Goal: Use online tool/utility: Utilize a website feature to perform a specific function

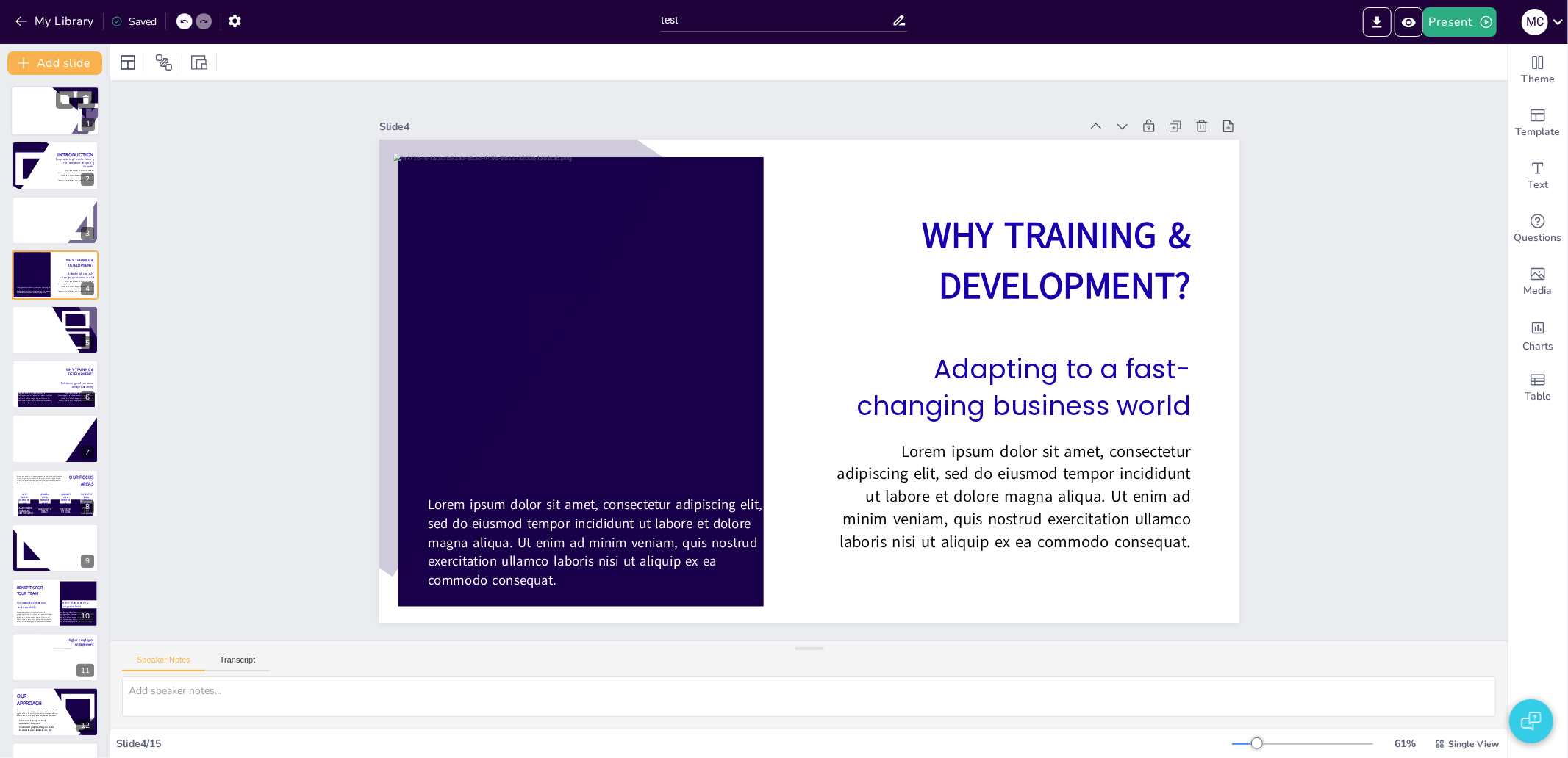
click at [57, 123] on icon at bounding box center [38, 127] width 44 height 7
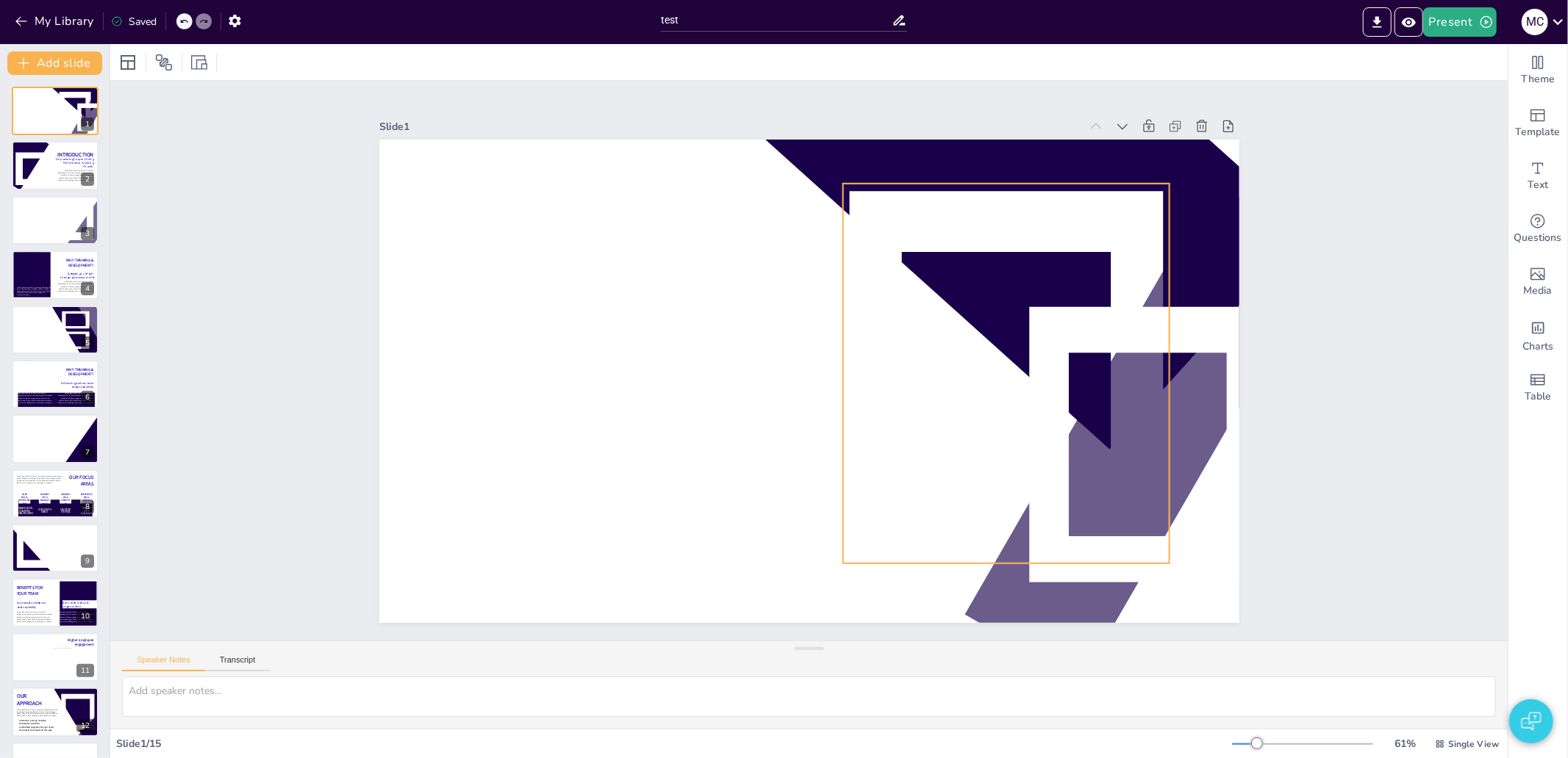
click at [942, 222] on icon at bounding box center [1006, 374] width 262 height 304
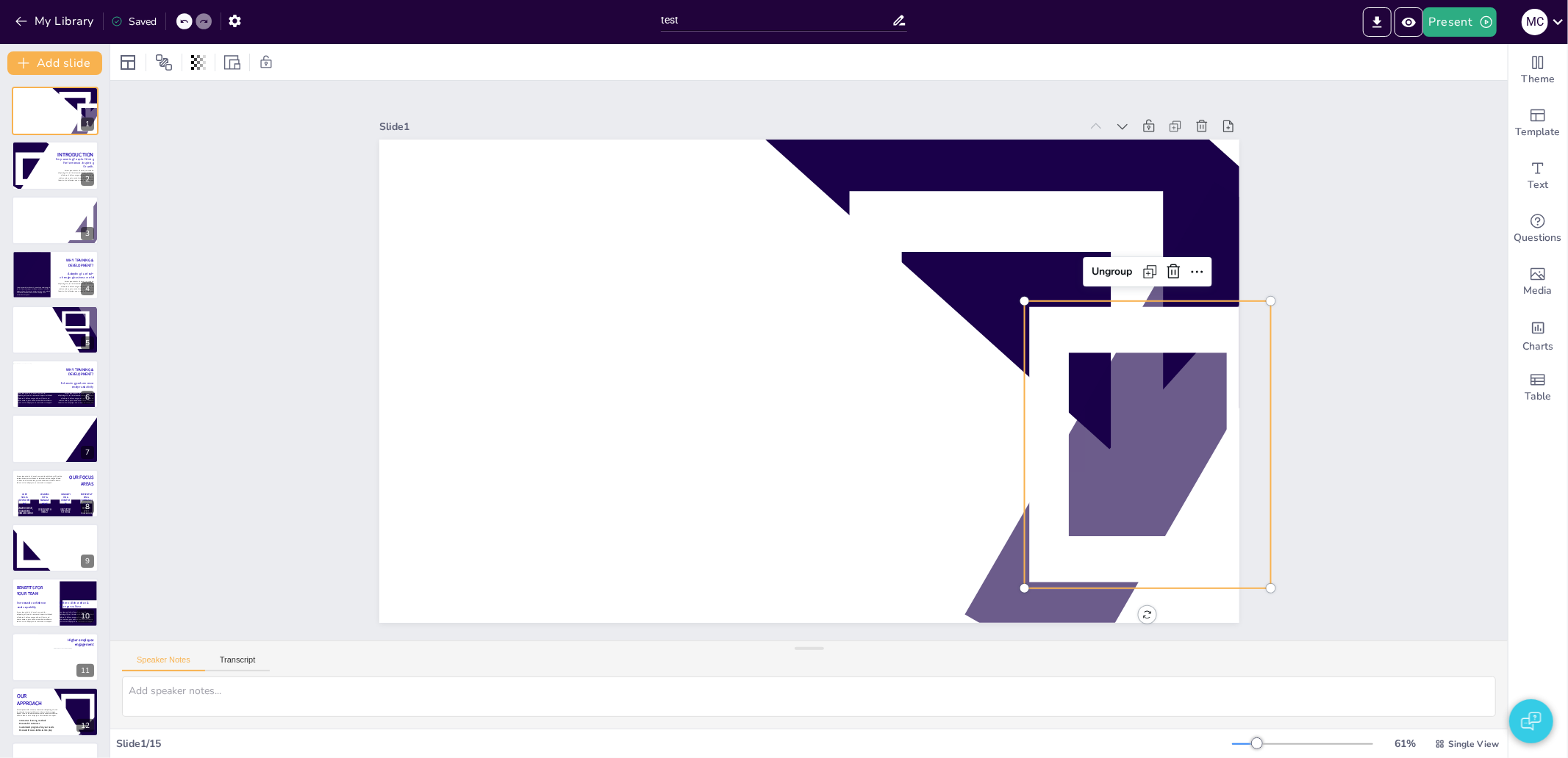
click at [1159, 330] on icon at bounding box center [1148, 444] width 197 height 229
click at [186, 57] on div at bounding box center [196, 62] width 160 height 24
click at [196, 60] on icon at bounding box center [196, 62] width 3 height 9
drag, startPoint x: 196, startPoint y: 60, endPoint x: 197, endPoint y: 68, distance: 8.1
click at [197, 66] on icon at bounding box center [198, 62] width 15 height 15
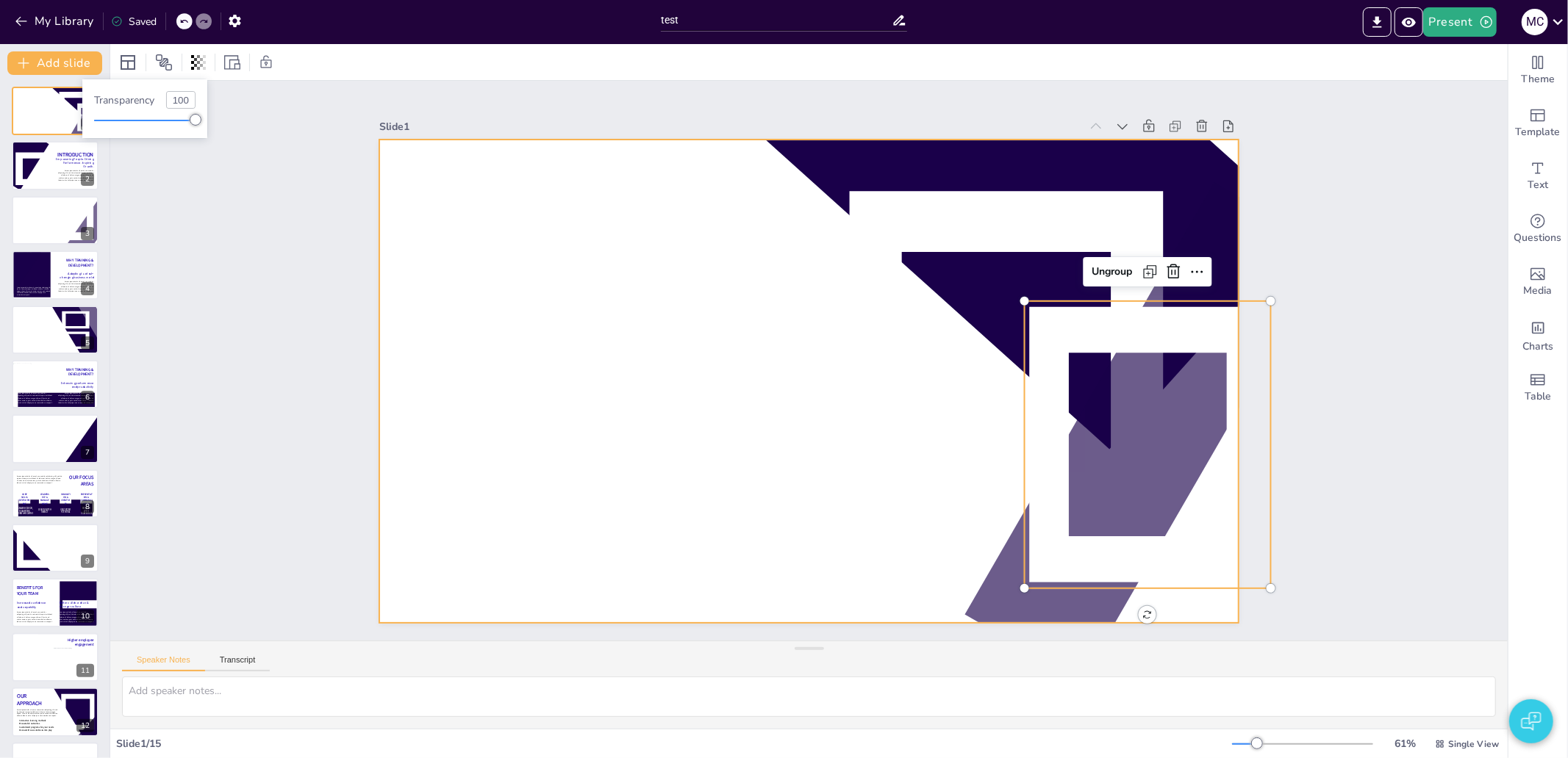
click at [383, 159] on div at bounding box center [809, 381] width 860 height 483
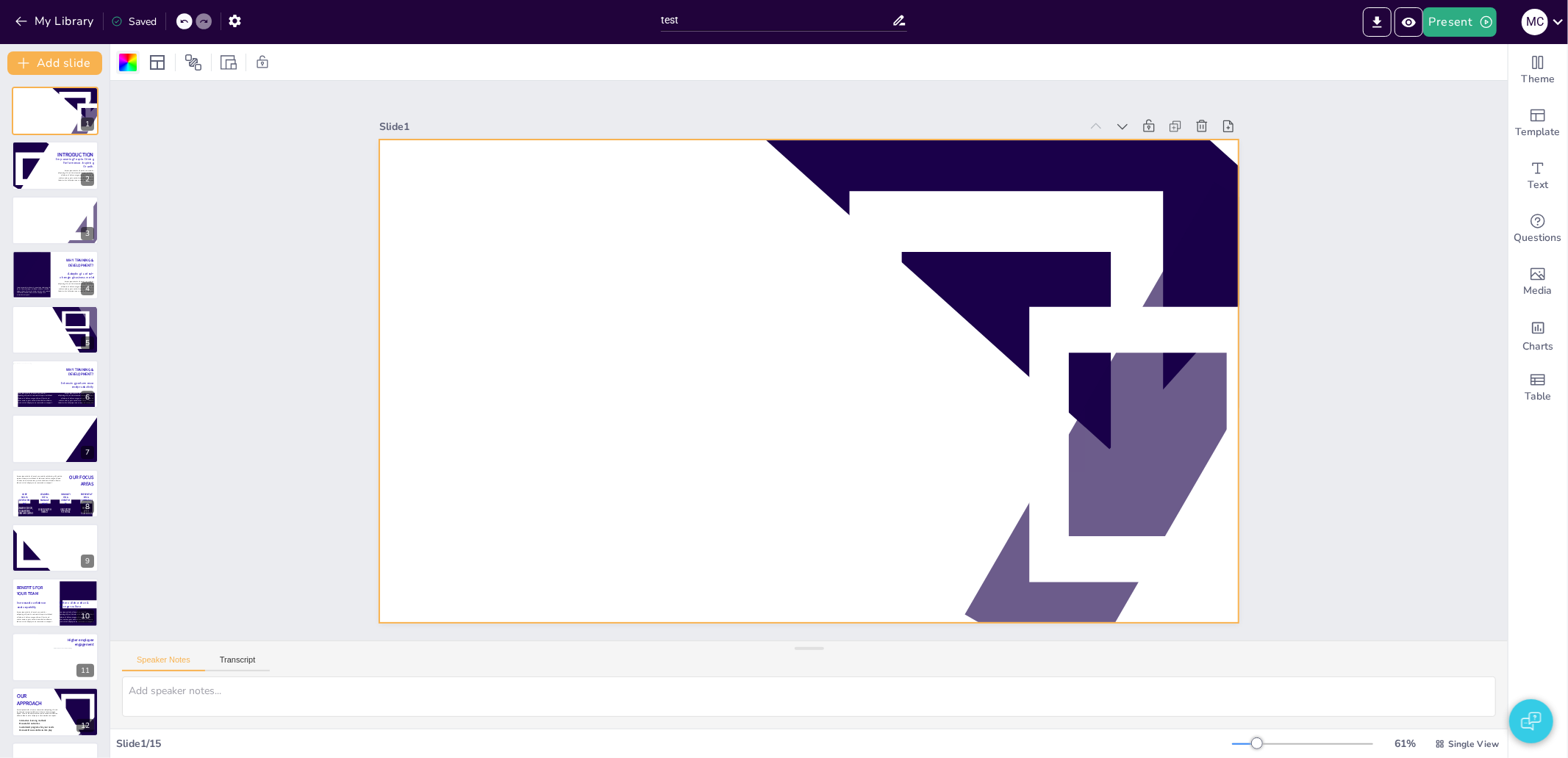
click at [125, 54] on div at bounding box center [128, 62] width 17 height 17
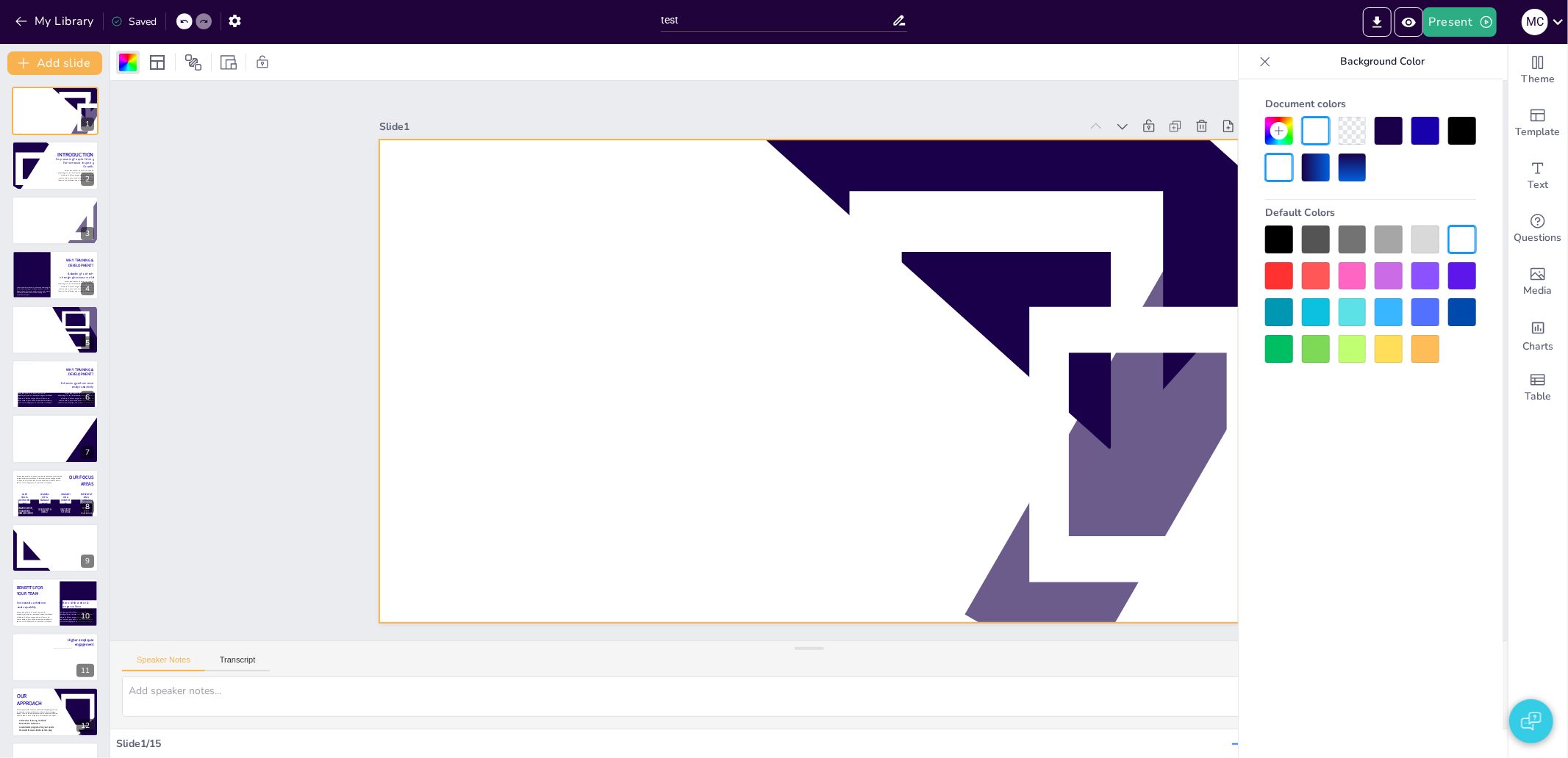
click at [1343, 165] on div at bounding box center [1352, 168] width 28 height 28
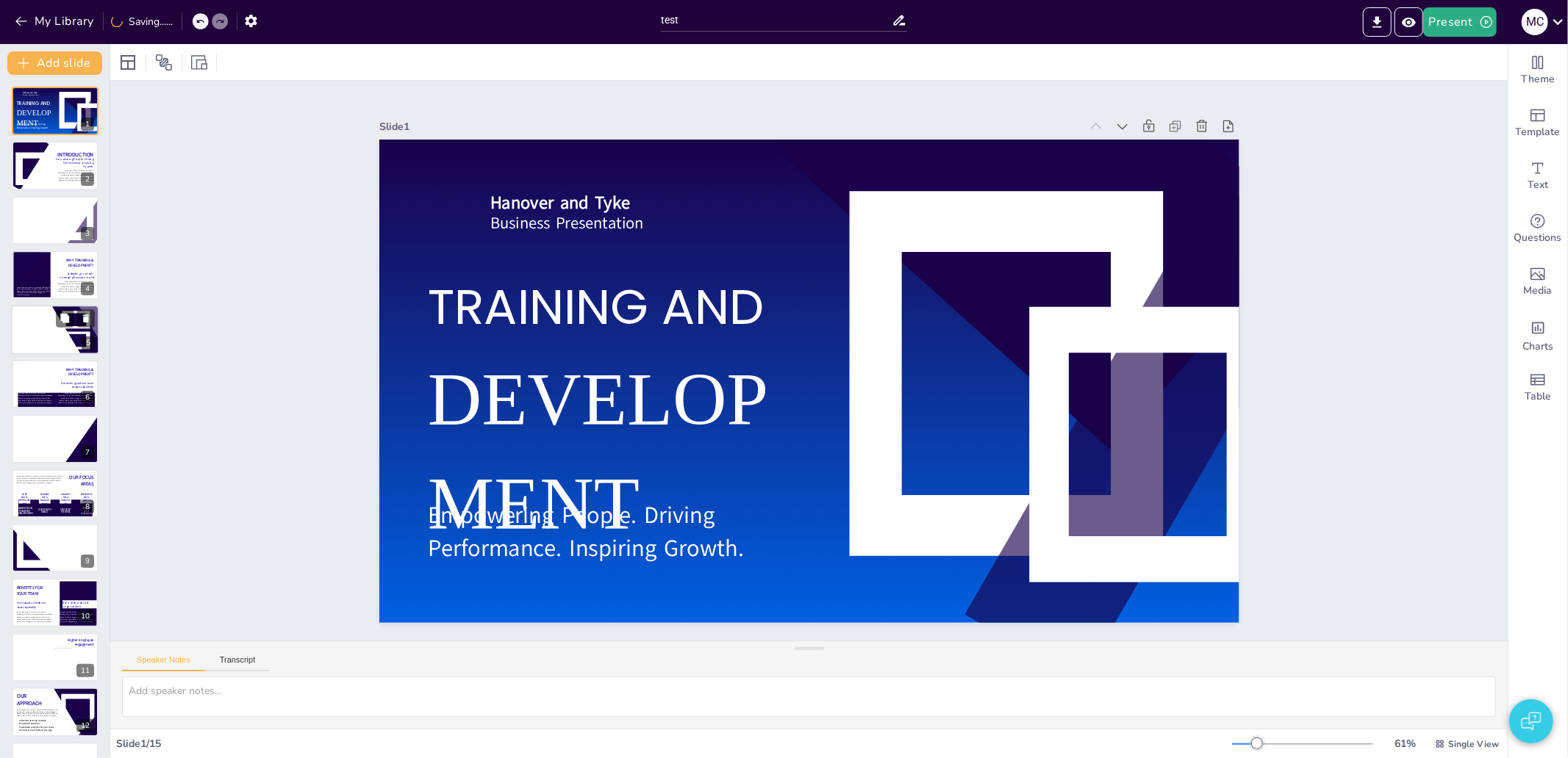
click at [35, 333] on icon at bounding box center [35, 330] width 39 height 7
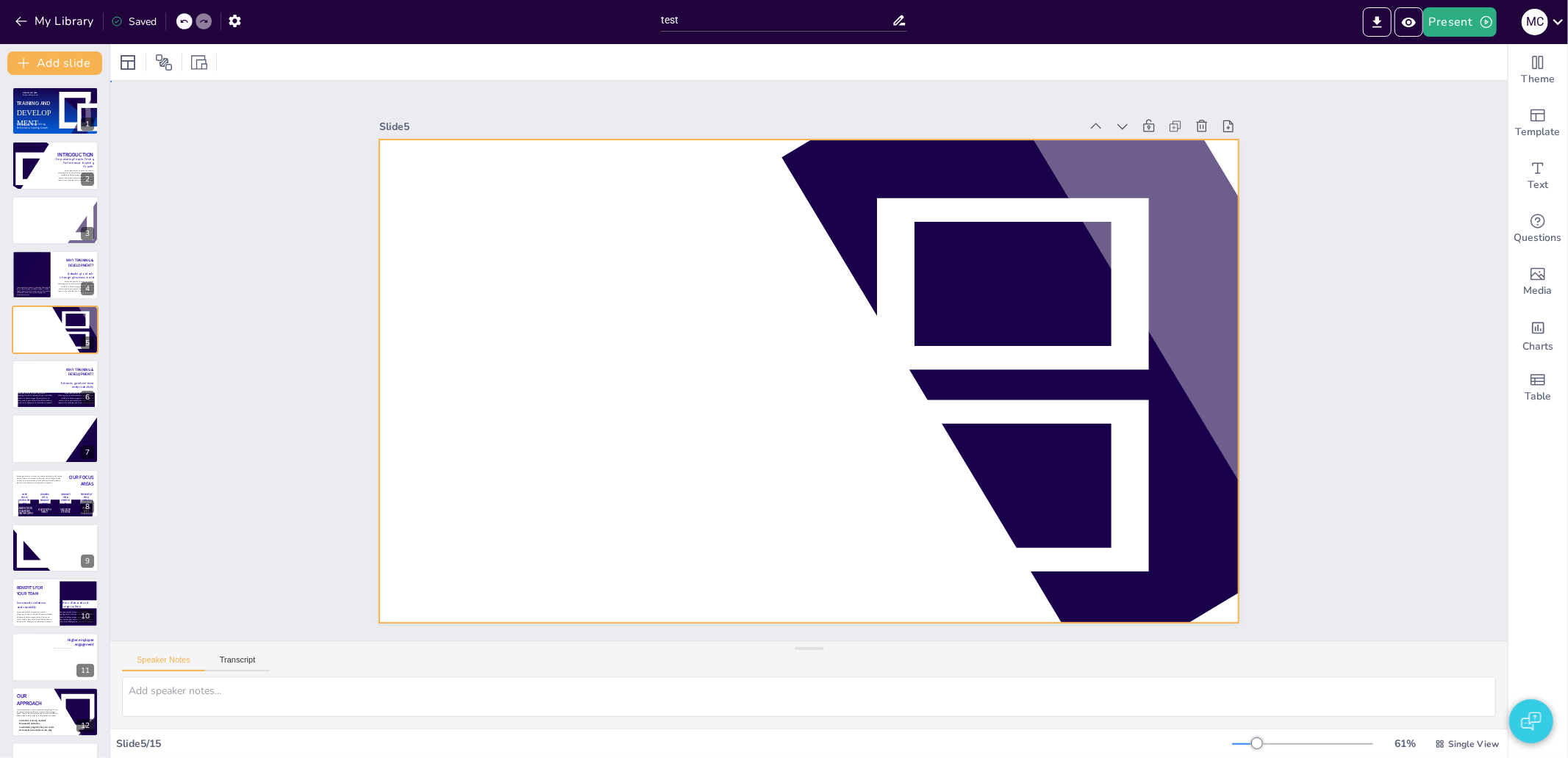
click at [387, 140] on div at bounding box center [809, 381] width 860 height 483
click at [122, 58] on div at bounding box center [128, 62] width 17 height 17
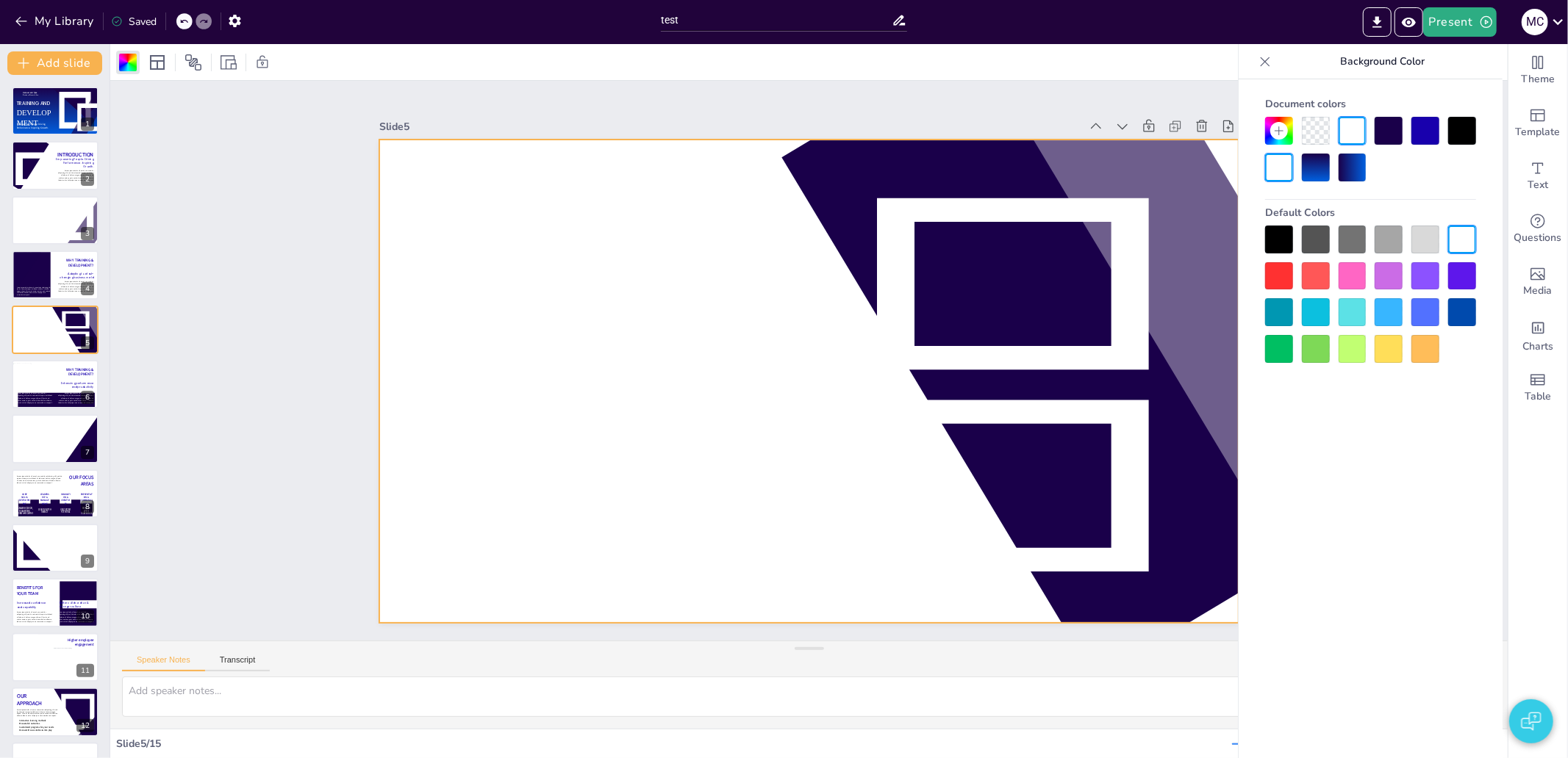
click at [1312, 158] on div at bounding box center [1315, 168] width 28 height 28
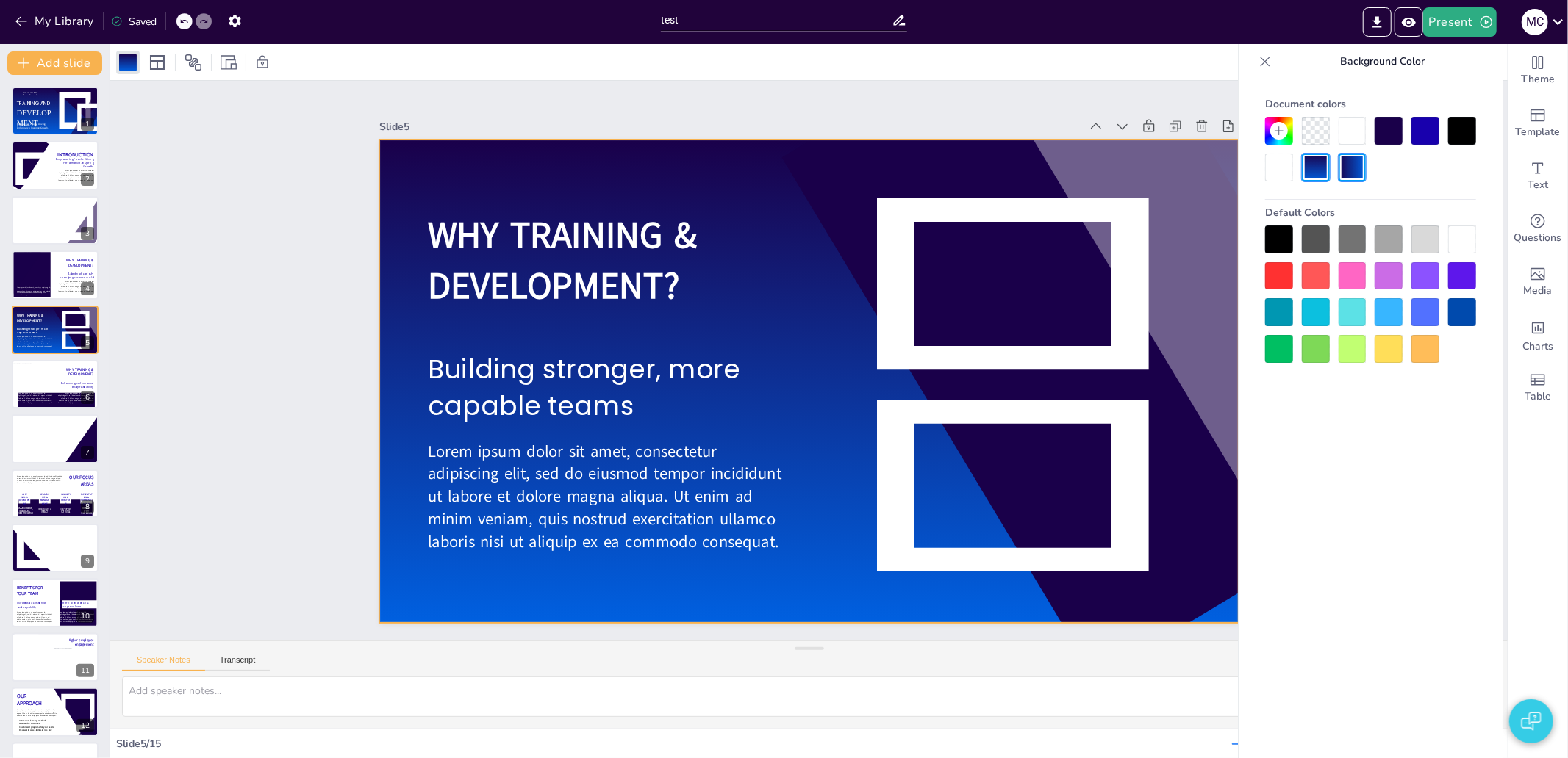
click at [542, 321] on div at bounding box center [809, 381] width 860 height 483
click at [55, 446] on icon at bounding box center [71, 446] width 32 height 55
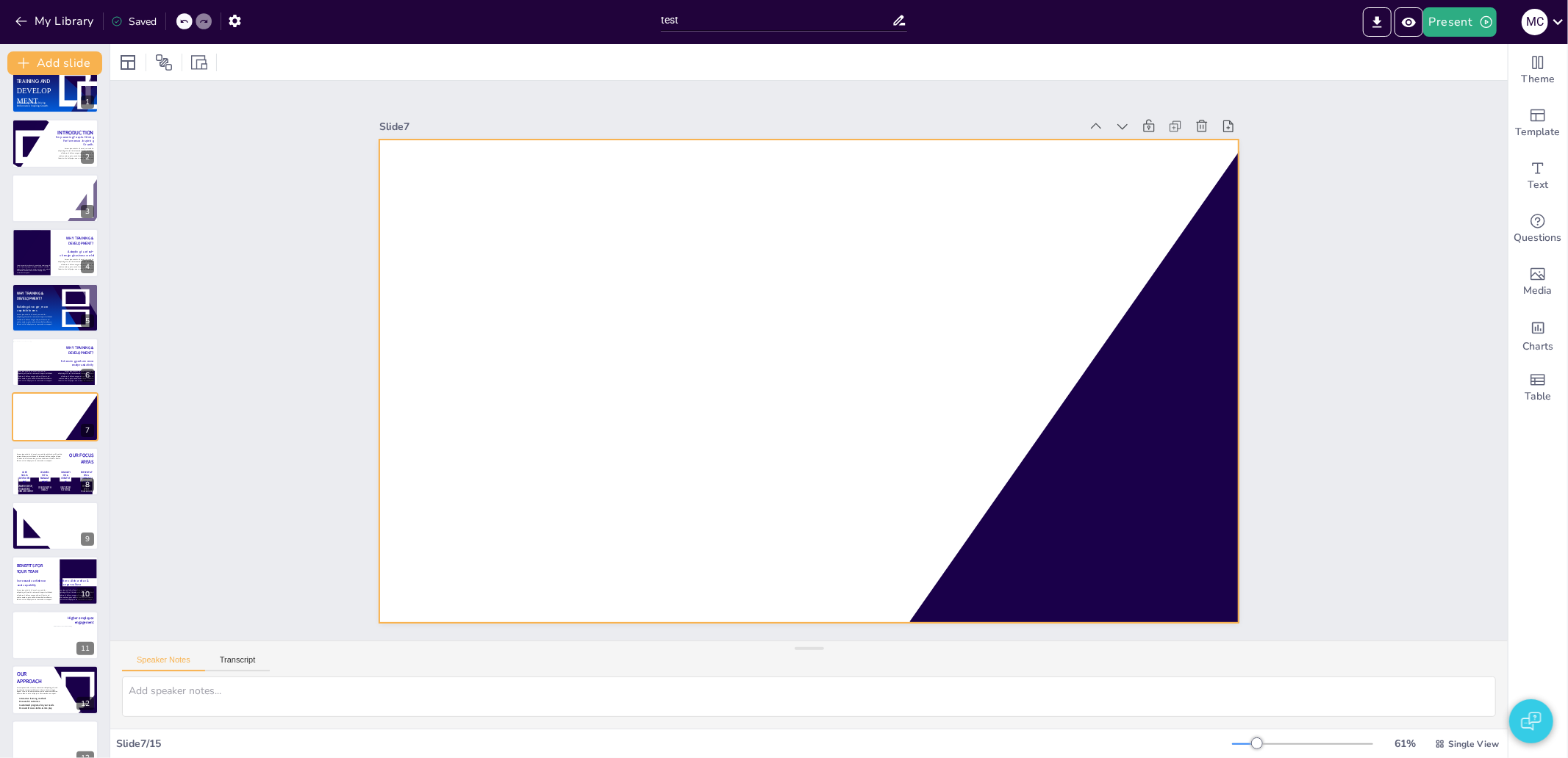
click at [700, 181] on div at bounding box center [809, 381] width 860 height 483
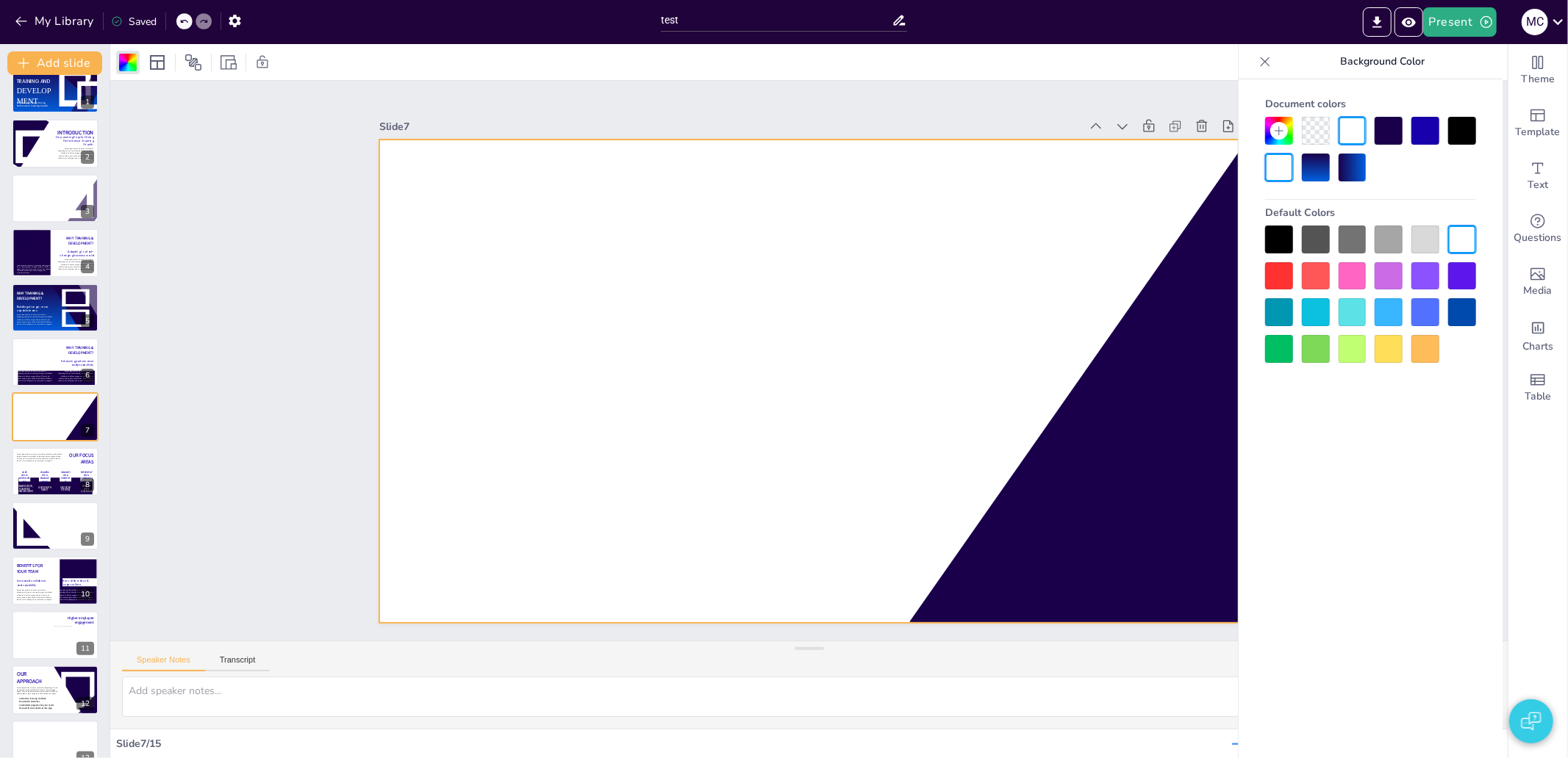
click at [1353, 166] on div at bounding box center [1352, 168] width 28 height 28
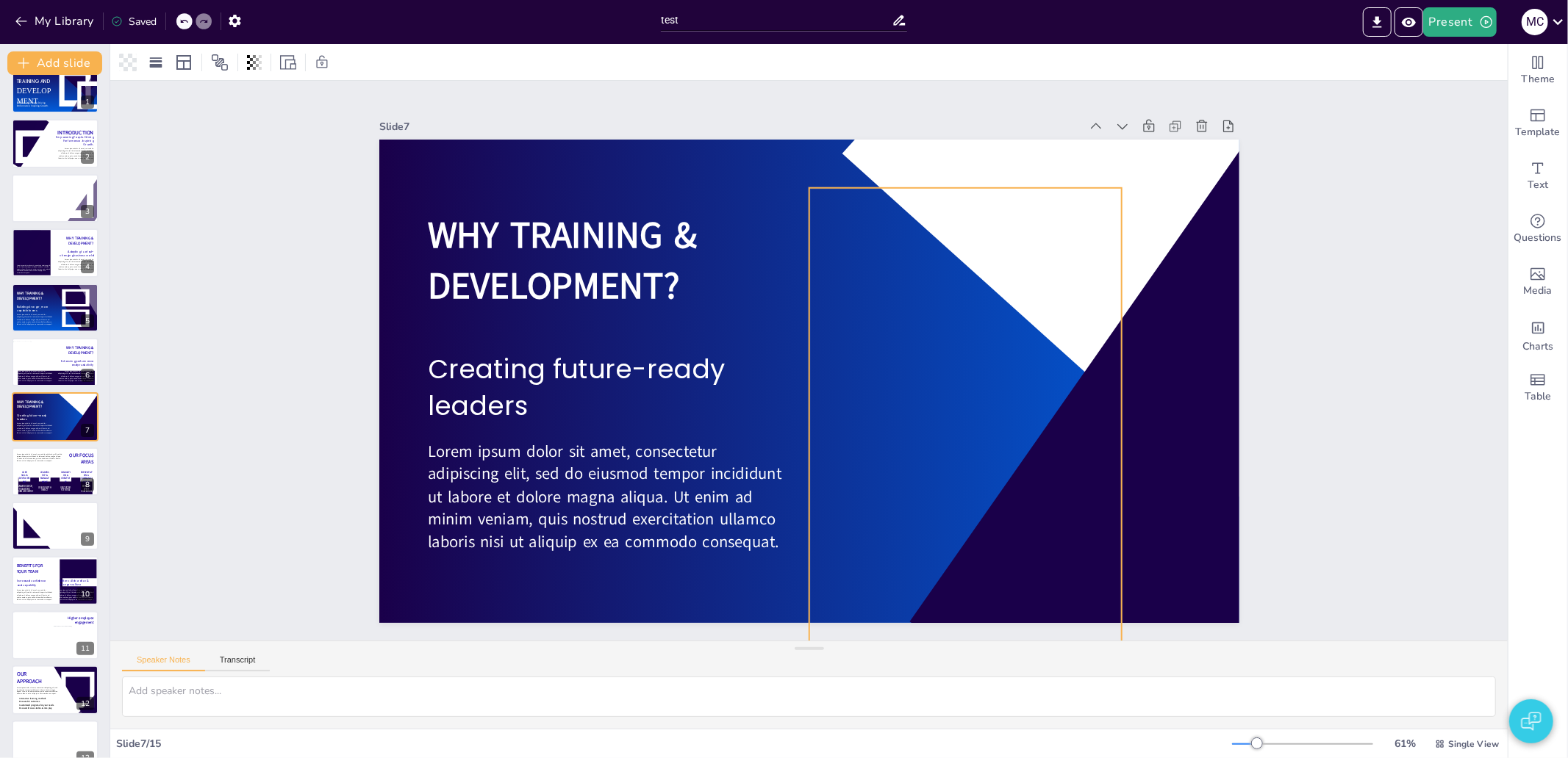
click at [935, 395] on icon at bounding box center [965, 455] width 250 height 428
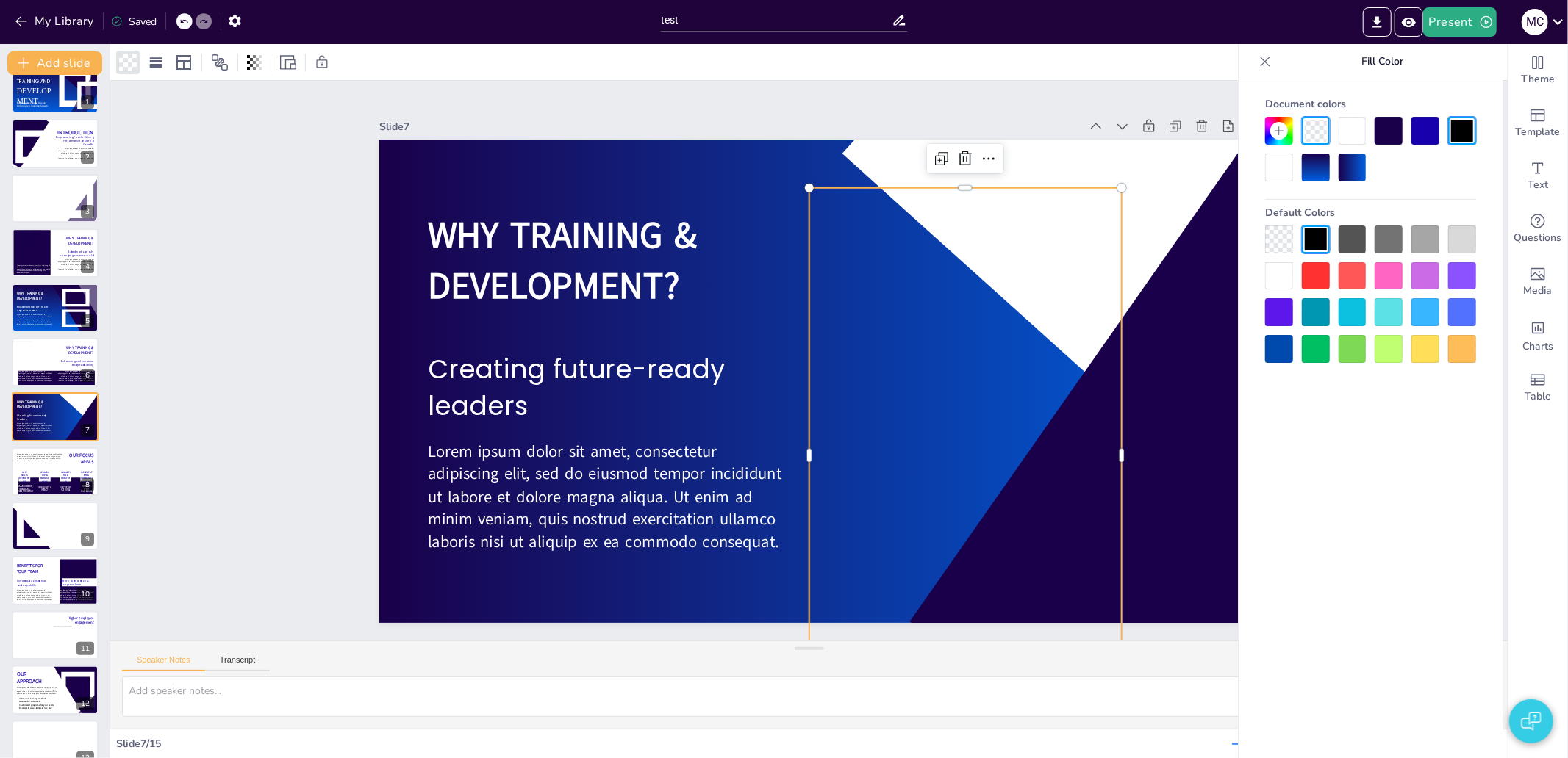
click at [1283, 167] on div at bounding box center [1279, 168] width 28 height 28
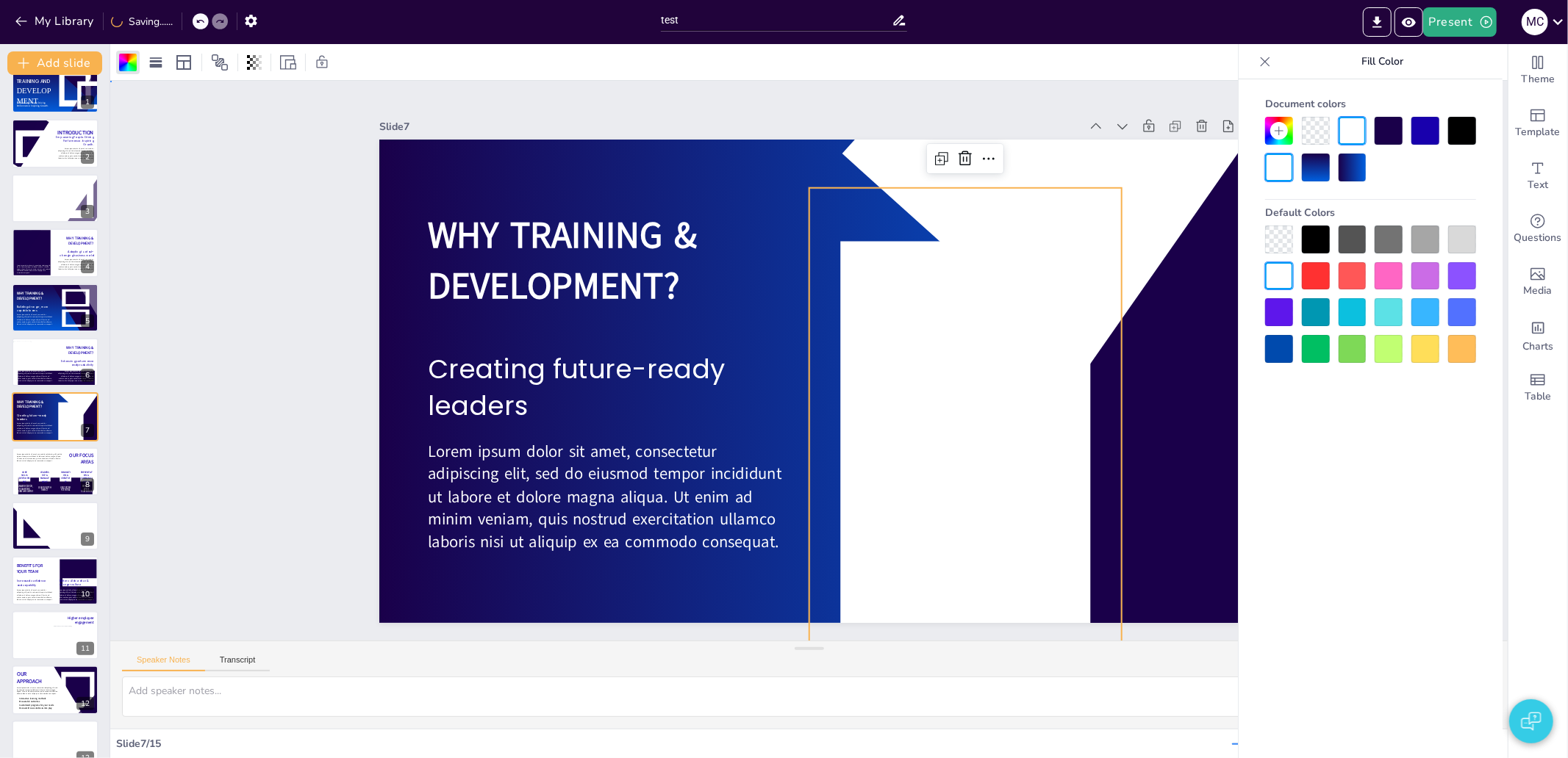
click at [241, 423] on div "Slide 1 [GEOGRAPHIC_DATA] and Tyke Business Presentation DEVELOPMENT Empowering…" at bounding box center [809, 360] width 1398 height 560
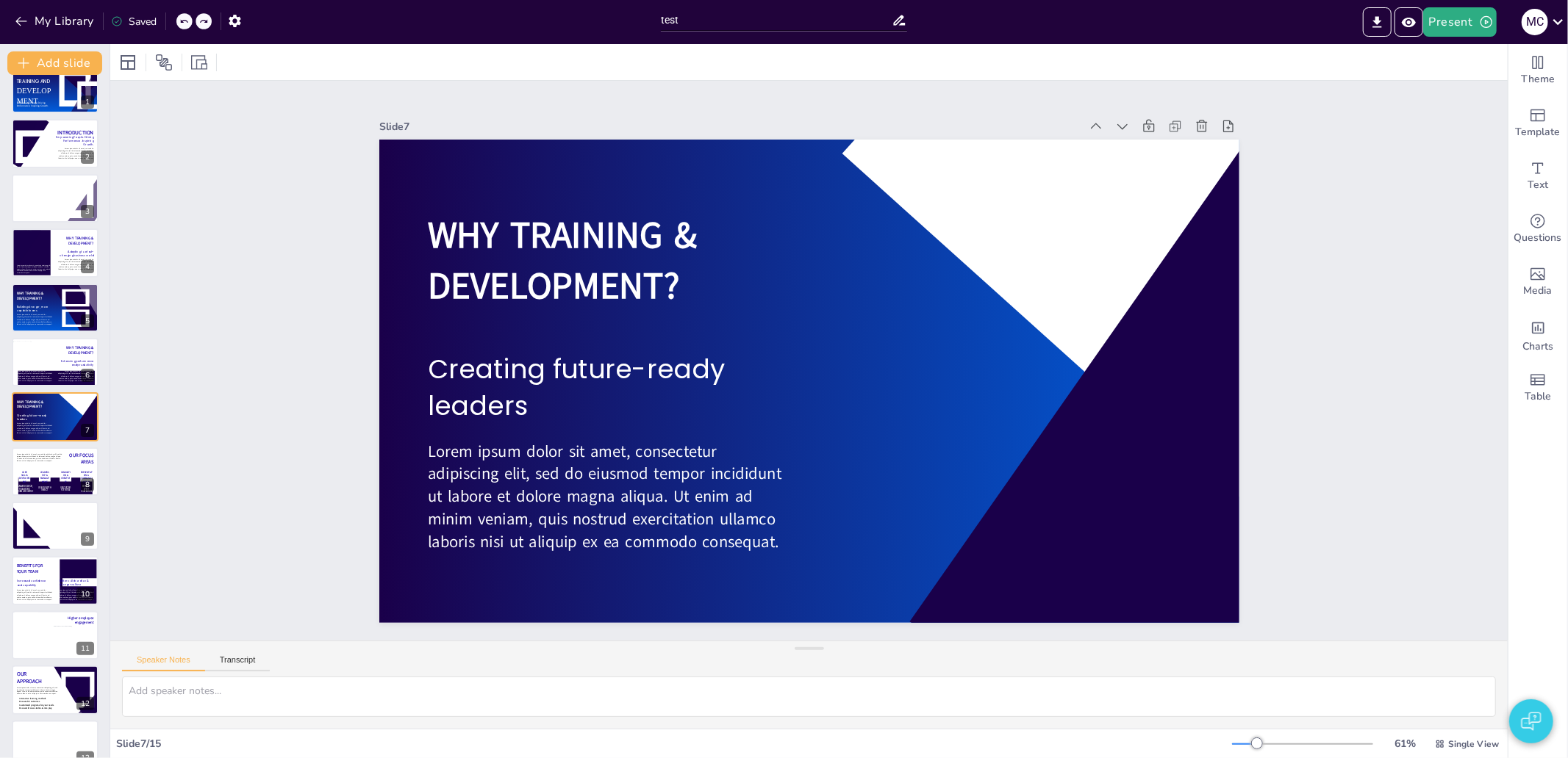
click at [1365, 518] on div "Slide 1 [GEOGRAPHIC_DATA] and Tyke Business Presentation DEVELOPMENT Empowering…" at bounding box center [809, 360] width 1398 height 560
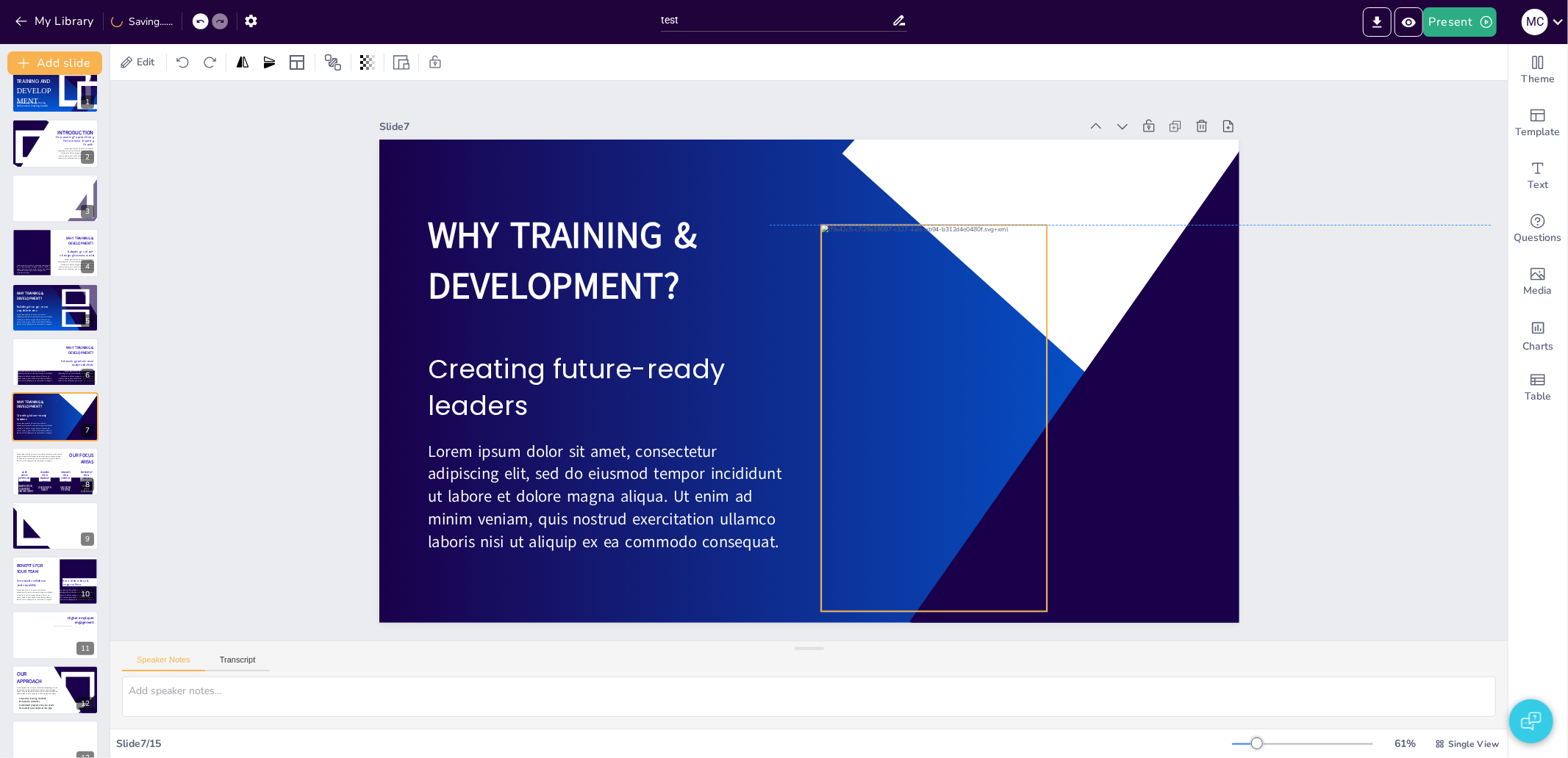
drag, startPoint x: 820, startPoint y: 382, endPoint x: 945, endPoint y: 418, distance: 130.1
click at [945, 418] on div at bounding box center [934, 418] width 225 height 386
click at [1301, 450] on div "Slide 1 [GEOGRAPHIC_DATA] and Tyke Business Presentation DEVELOPMENT Empowering…" at bounding box center [809, 360] width 1398 height 560
